Goal: Information Seeking & Learning: Learn about a topic

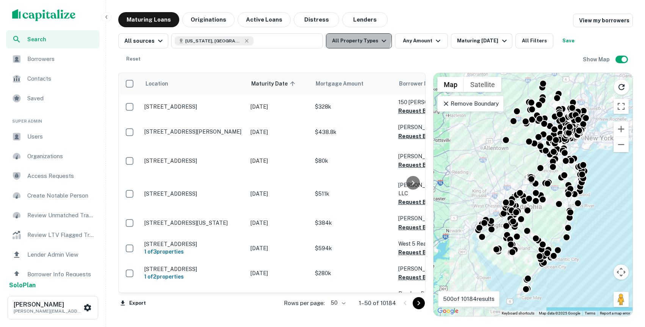
click at [354, 36] on button "All Property Types" at bounding box center [359, 40] width 66 height 15
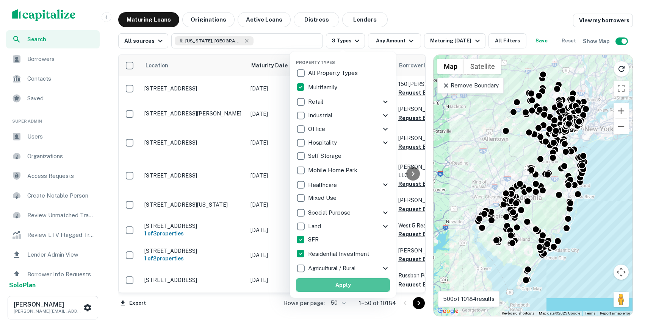
click at [354, 287] on button "Apply" at bounding box center [343, 286] width 94 height 14
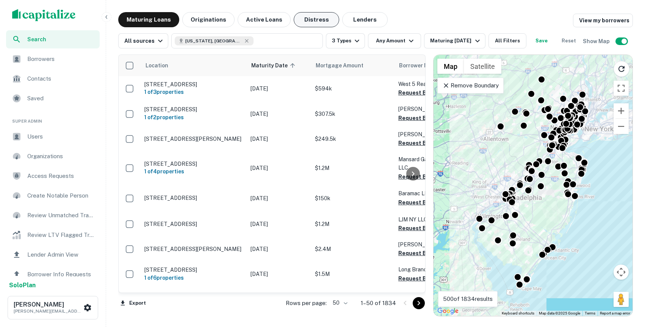
click at [310, 20] on button "Distress" at bounding box center [316, 19] width 45 height 15
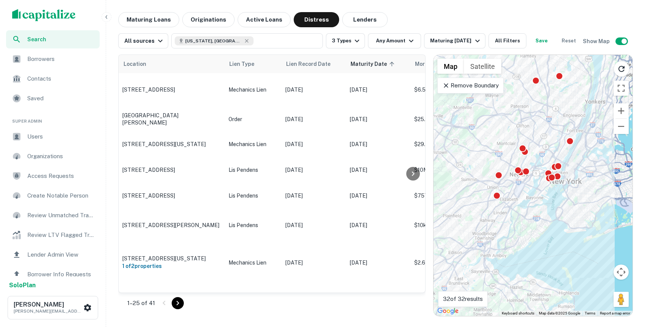
drag, startPoint x: 567, startPoint y: 113, endPoint x: 510, endPoint y: 221, distance: 121.7
click at [510, 221] on div "To activate drag with keyboard, press Alt + Enter. Once in keyboard drag state,…" at bounding box center [533, 185] width 199 height 261
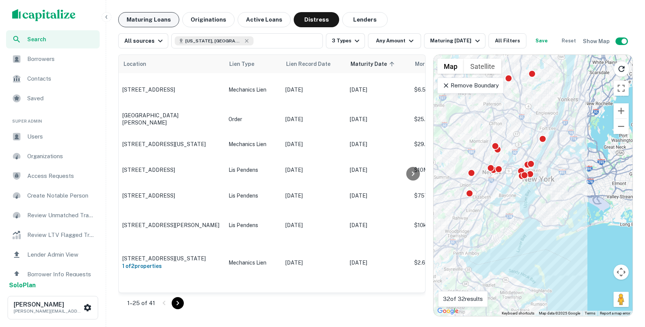
click at [146, 16] on button "Maturing Loans" at bounding box center [148, 19] width 61 height 15
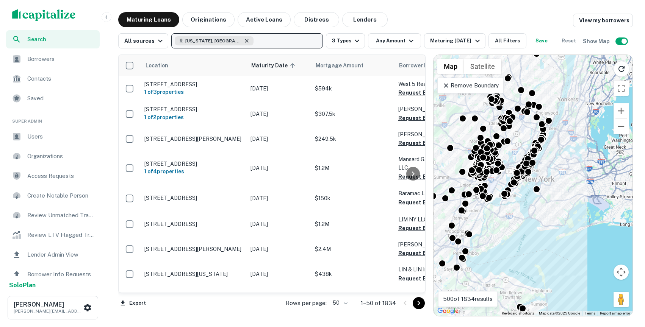
click at [244, 40] on icon "button" at bounding box center [247, 41] width 6 height 6
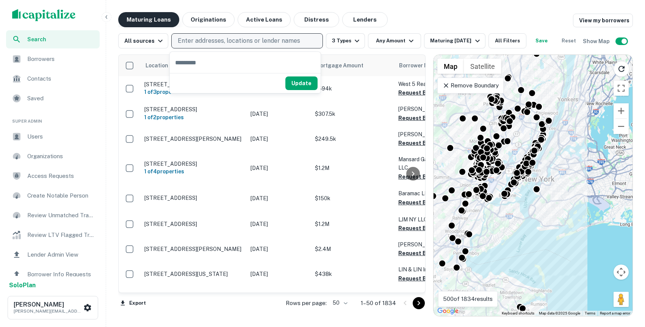
click at [139, 20] on button "Maturing Loans" at bounding box center [148, 19] width 61 height 15
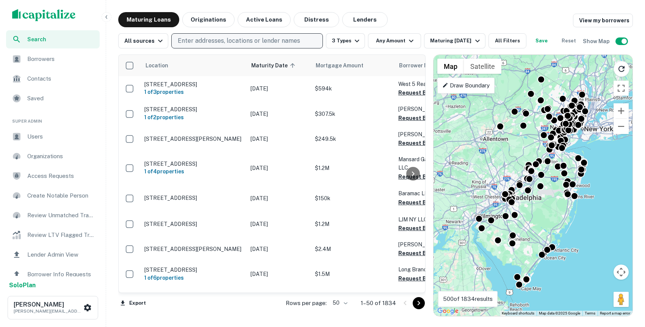
click at [61, 13] on img "scrollable content" at bounding box center [44, 15] width 64 height 12
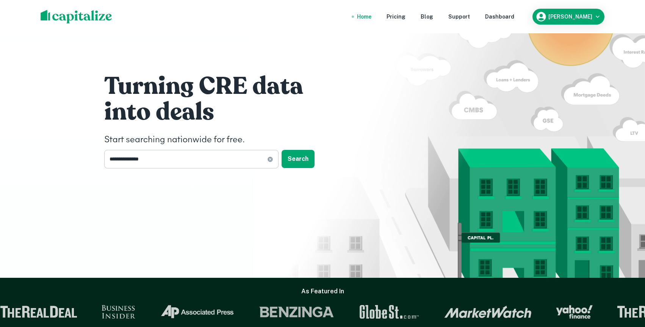
click at [271, 160] on icon at bounding box center [270, 160] width 6 height 6
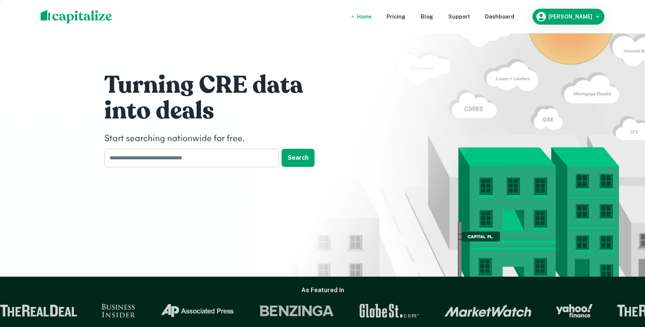
scroll to position [2, 0]
